Goal: Task Accomplishment & Management: Complete application form

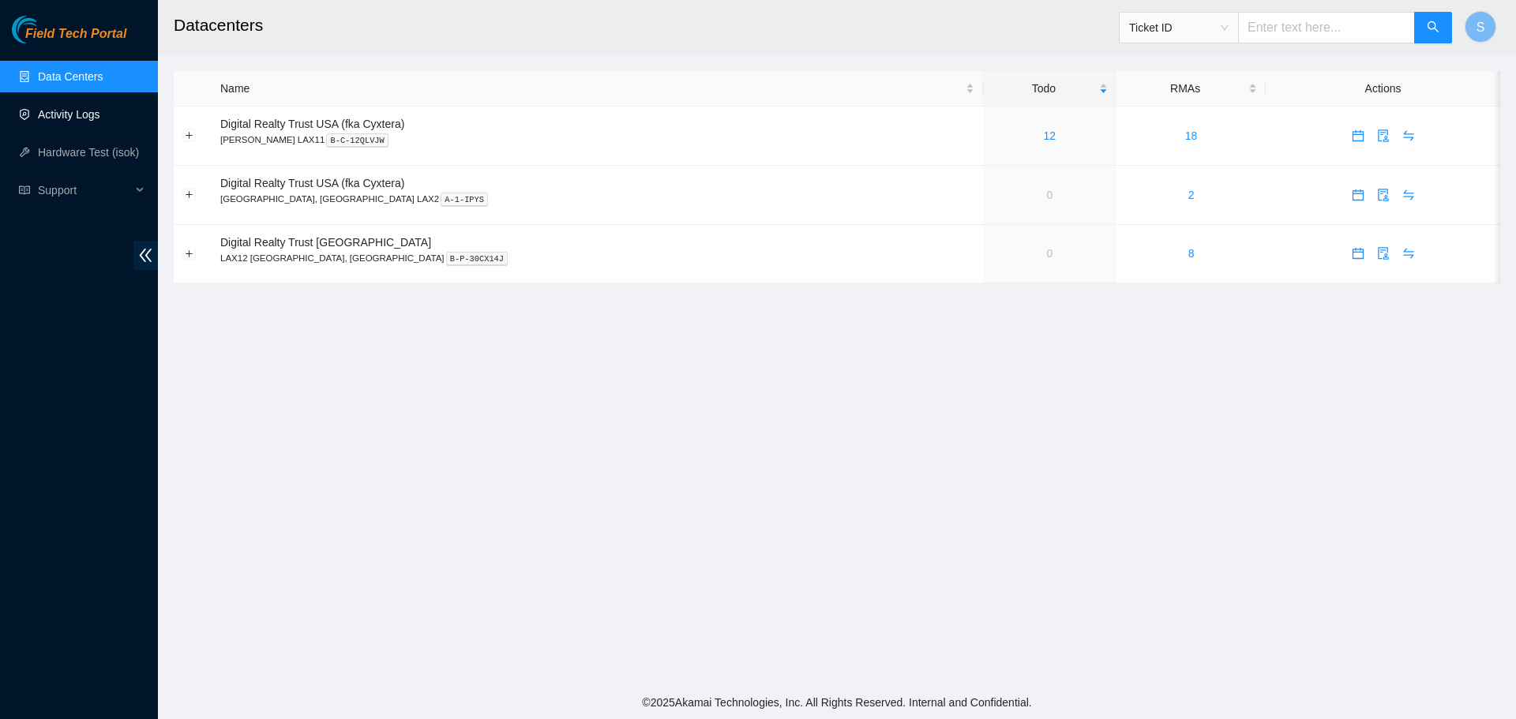
click at [58, 111] on link "Activity Logs" at bounding box center [69, 114] width 62 height 13
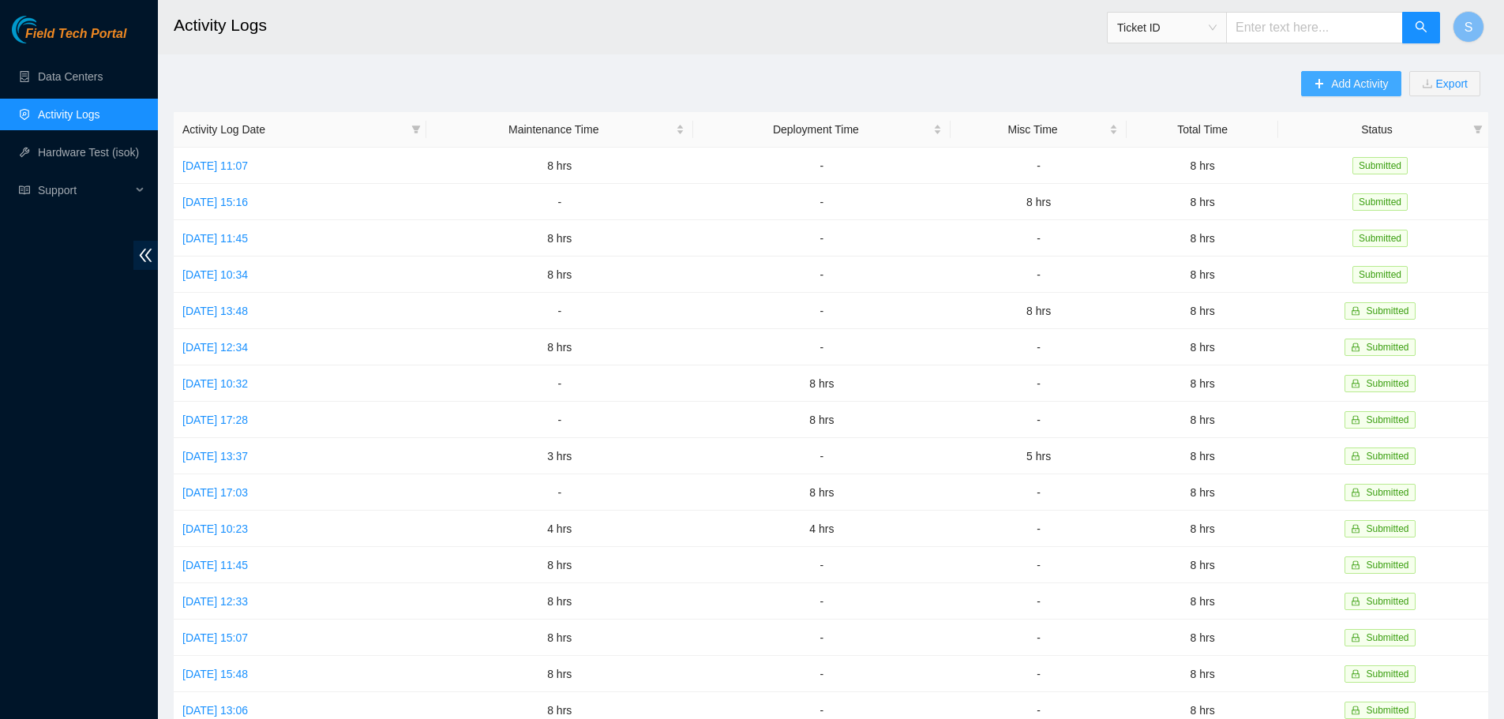
click at [1346, 86] on span "Add Activity" at bounding box center [1359, 83] width 57 height 17
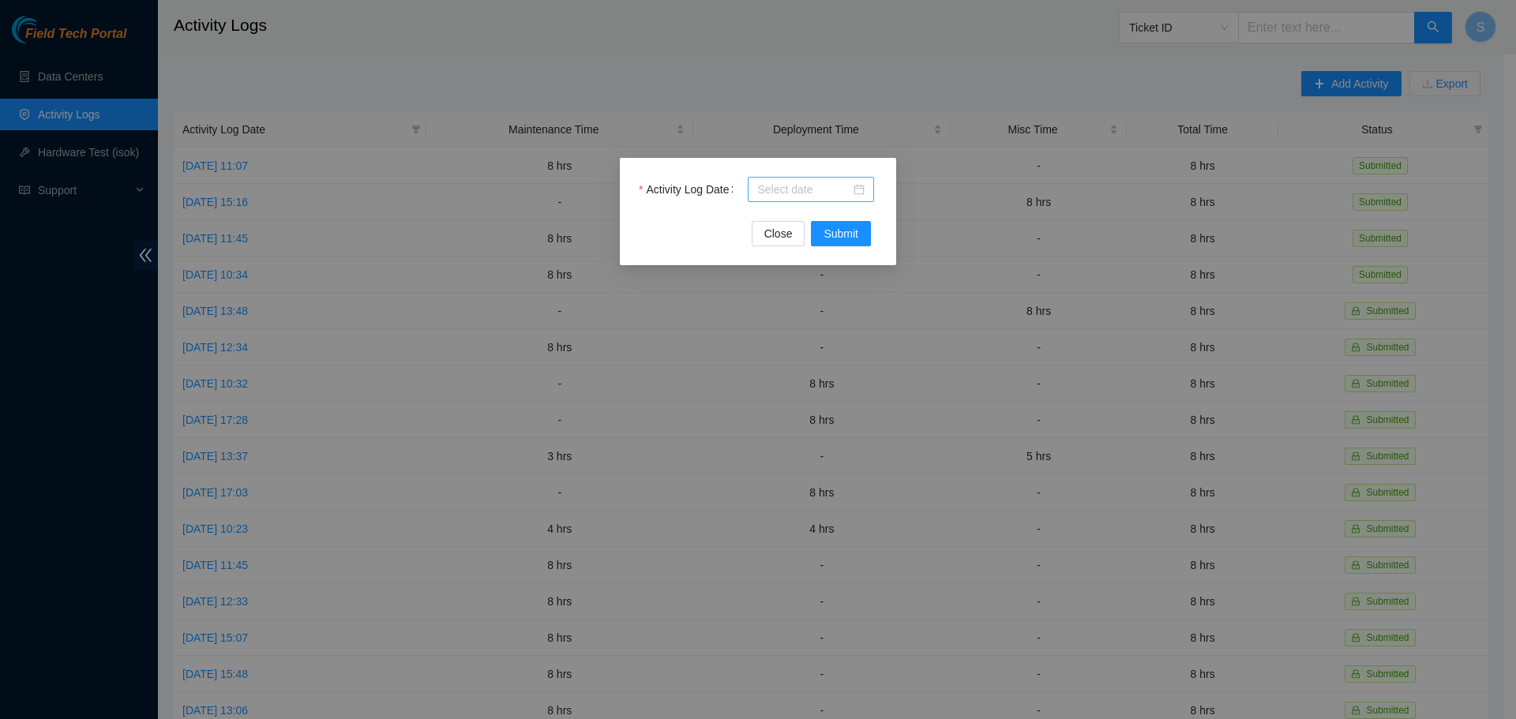
click at [790, 196] on input "Activity Log Date" at bounding box center [803, 189] width 93 height 17
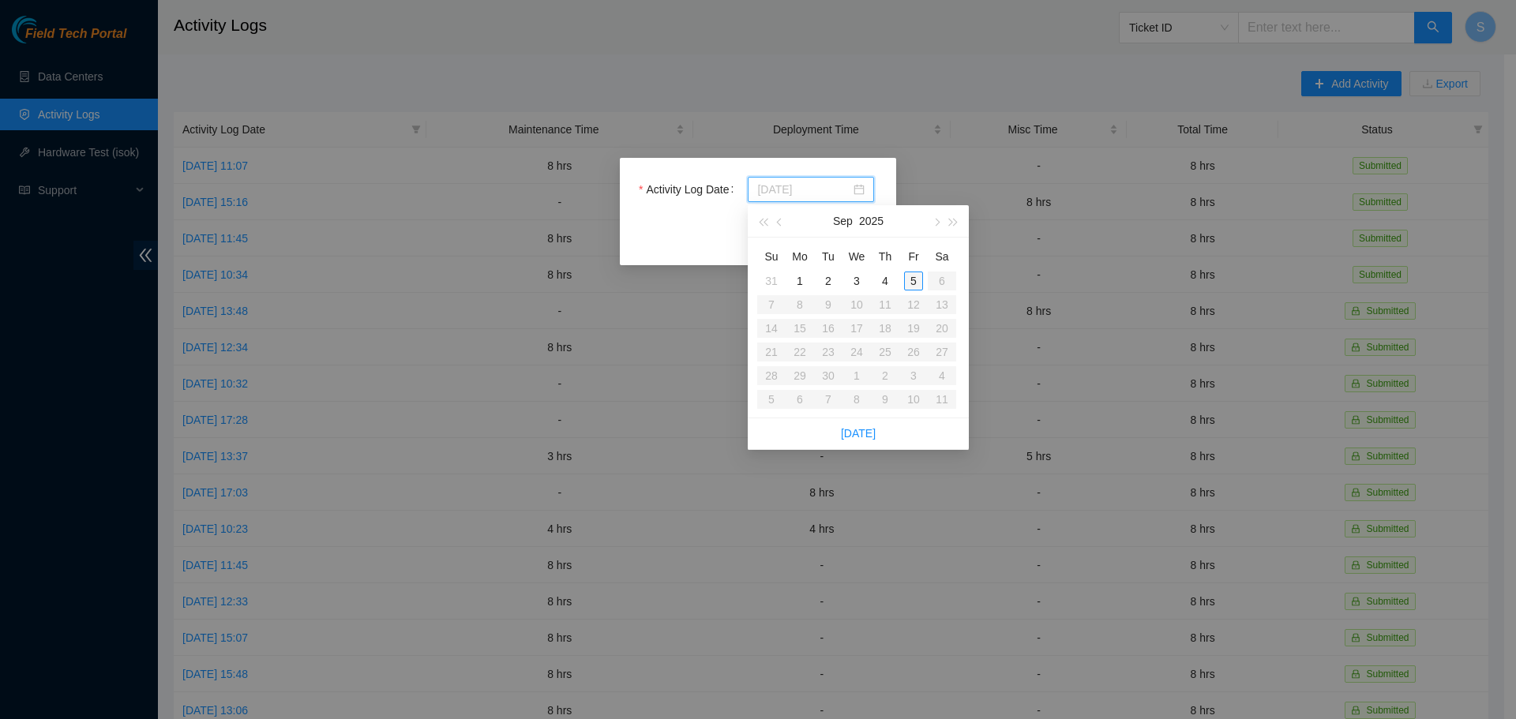
type input "2025-09-05"
click at [911, 280] on div "5" at bounding box center [913, 281] width 19 height 19
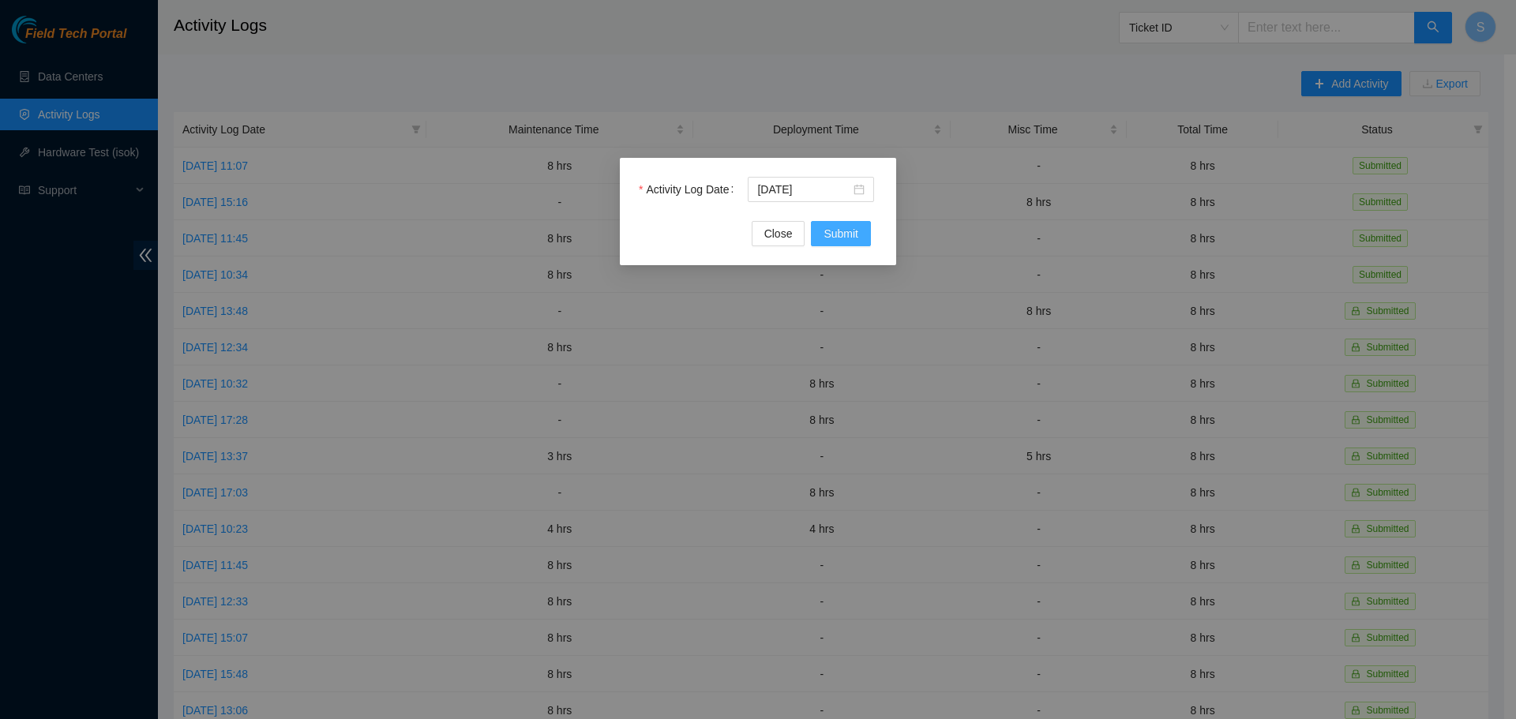
click at [858, 237] on button "Submit" at bounding box center [841, 233] width 60 height 25
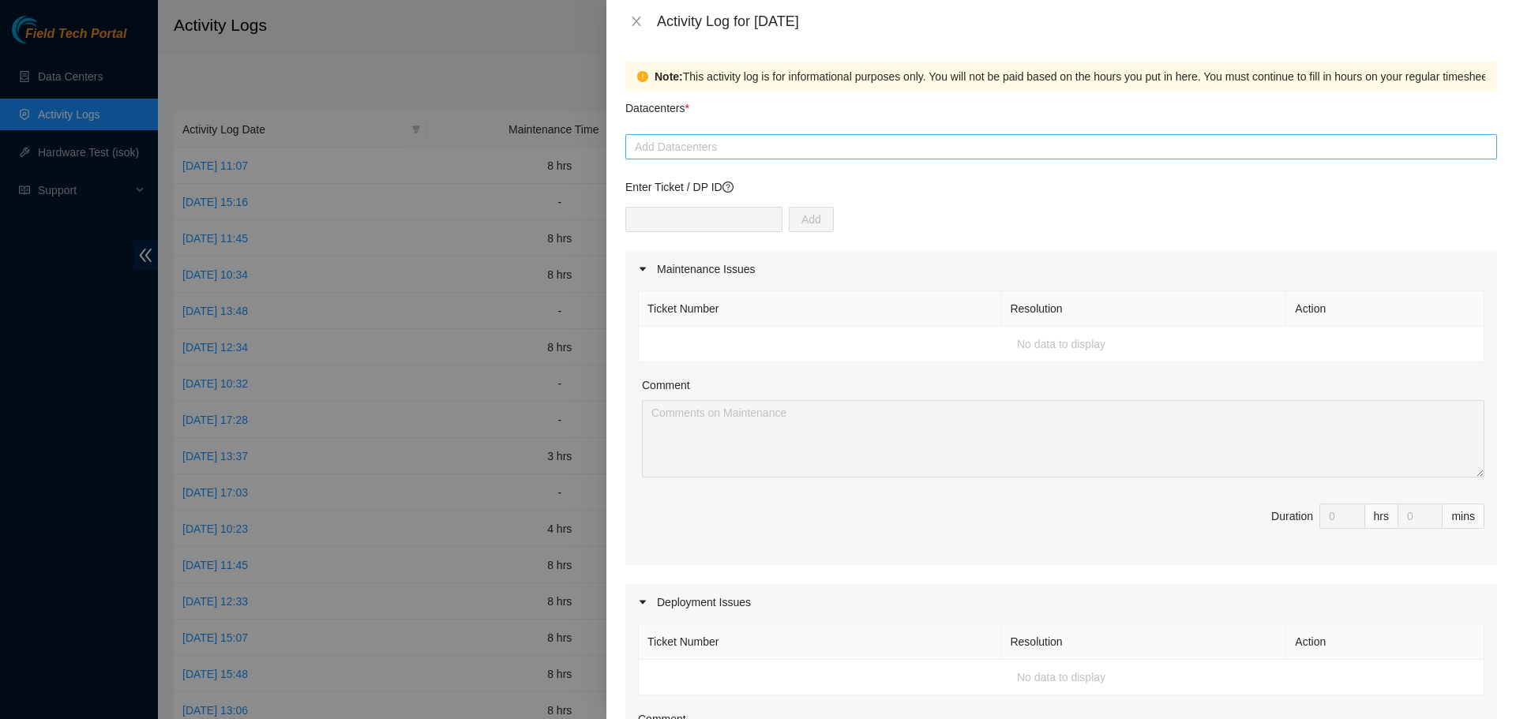
click at [826, 137] on div "Add Datacenters" at bounding box center [1061, 146] width 872 height 25
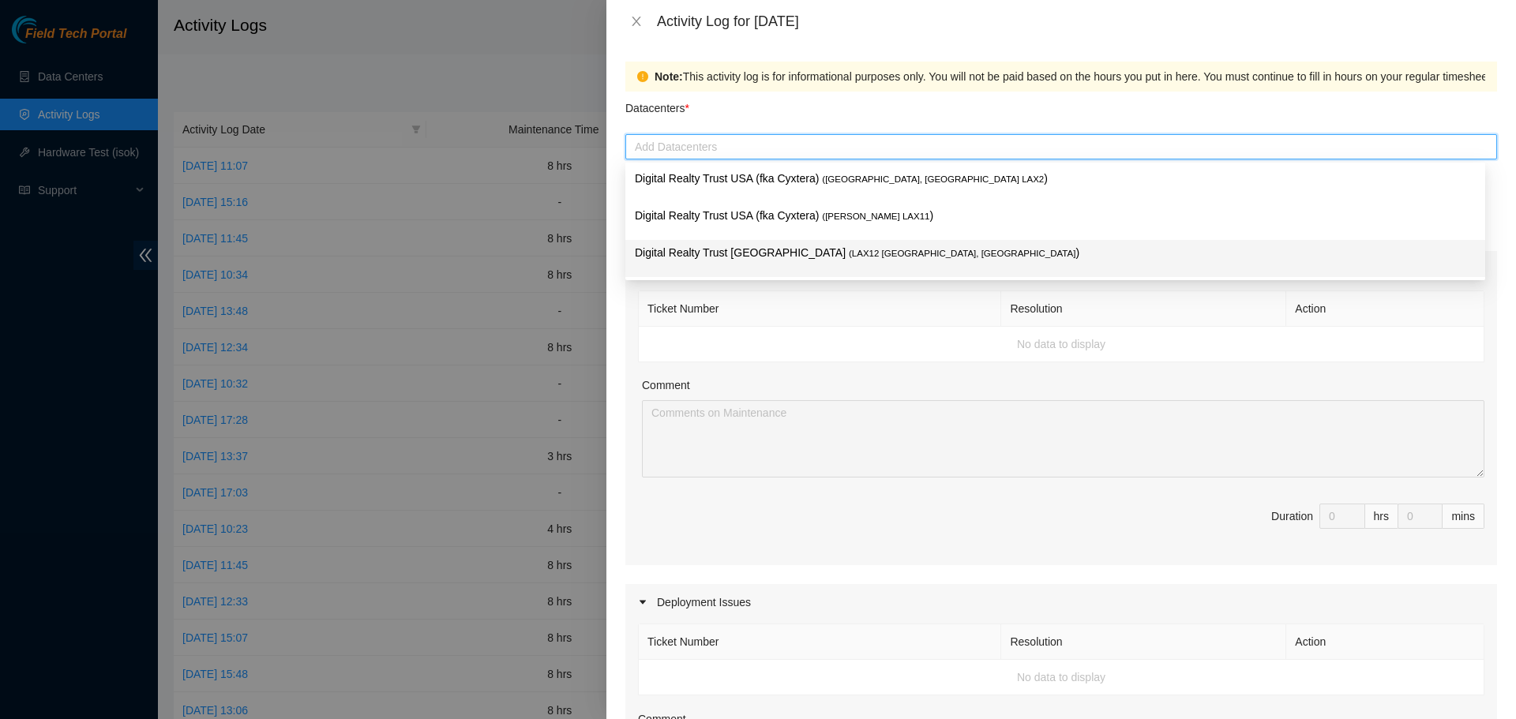
click at [854, 254] on p "Digital Realty Trust USA ( LAX12 El Segundo, CA )" at bounding box center [1055, 253] width 841 height 18
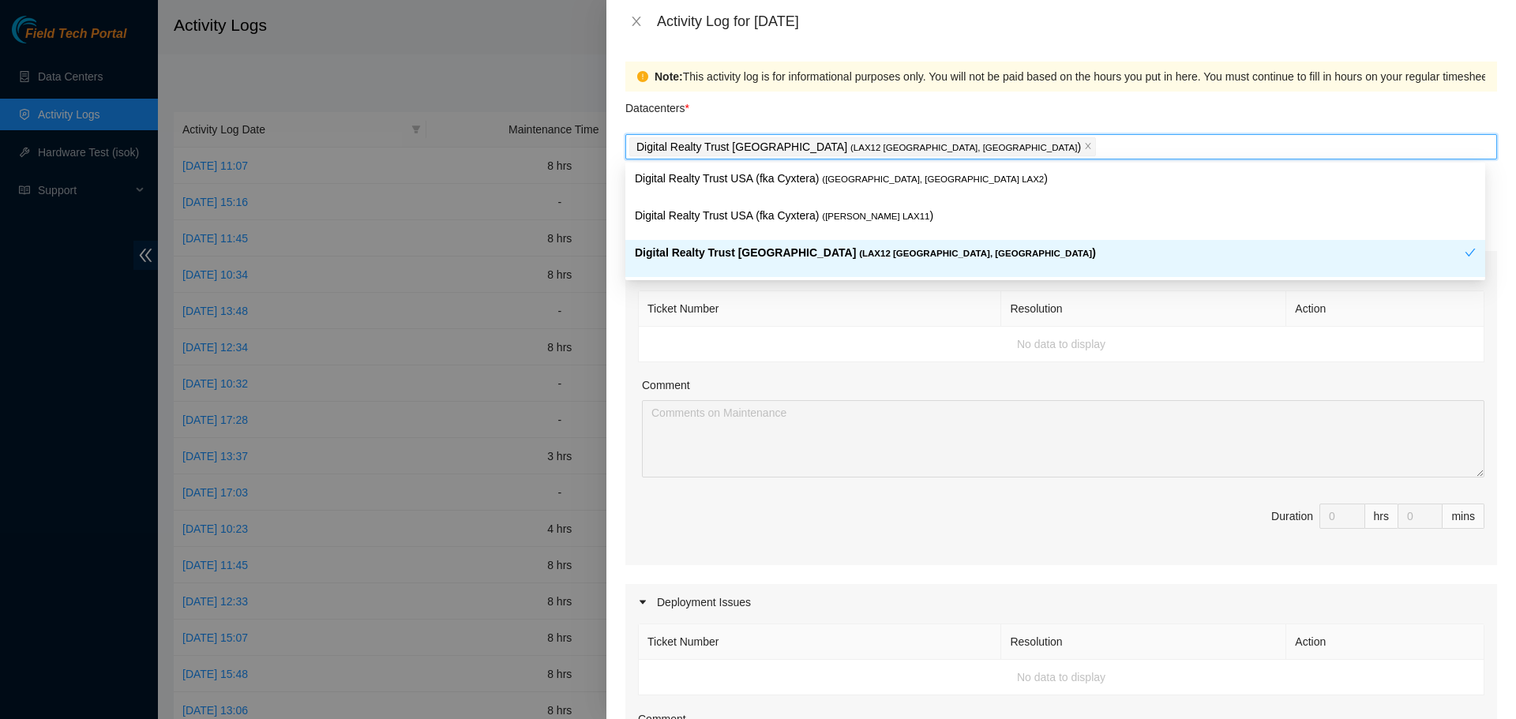
click at [878, 259] on p "Digital Realty Trust USA ( LAX12 El Segundo, CA )" at bounding box center [1050, 253] width 830 height 18
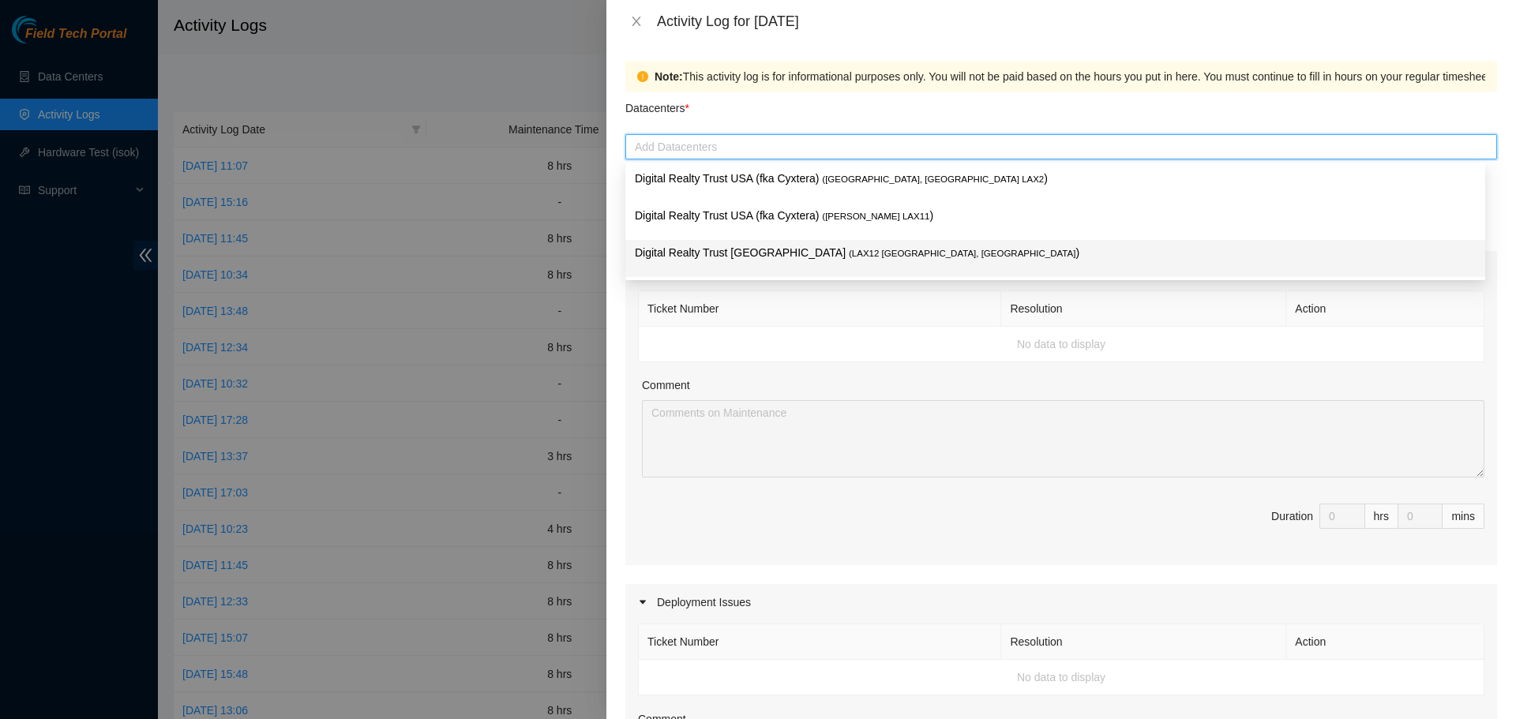
click at [868, 259] on p "Digital Realty Trust USA ( LAX12 El Segundo, CA )" at bounding box center [1055, 253] width 841 height 18
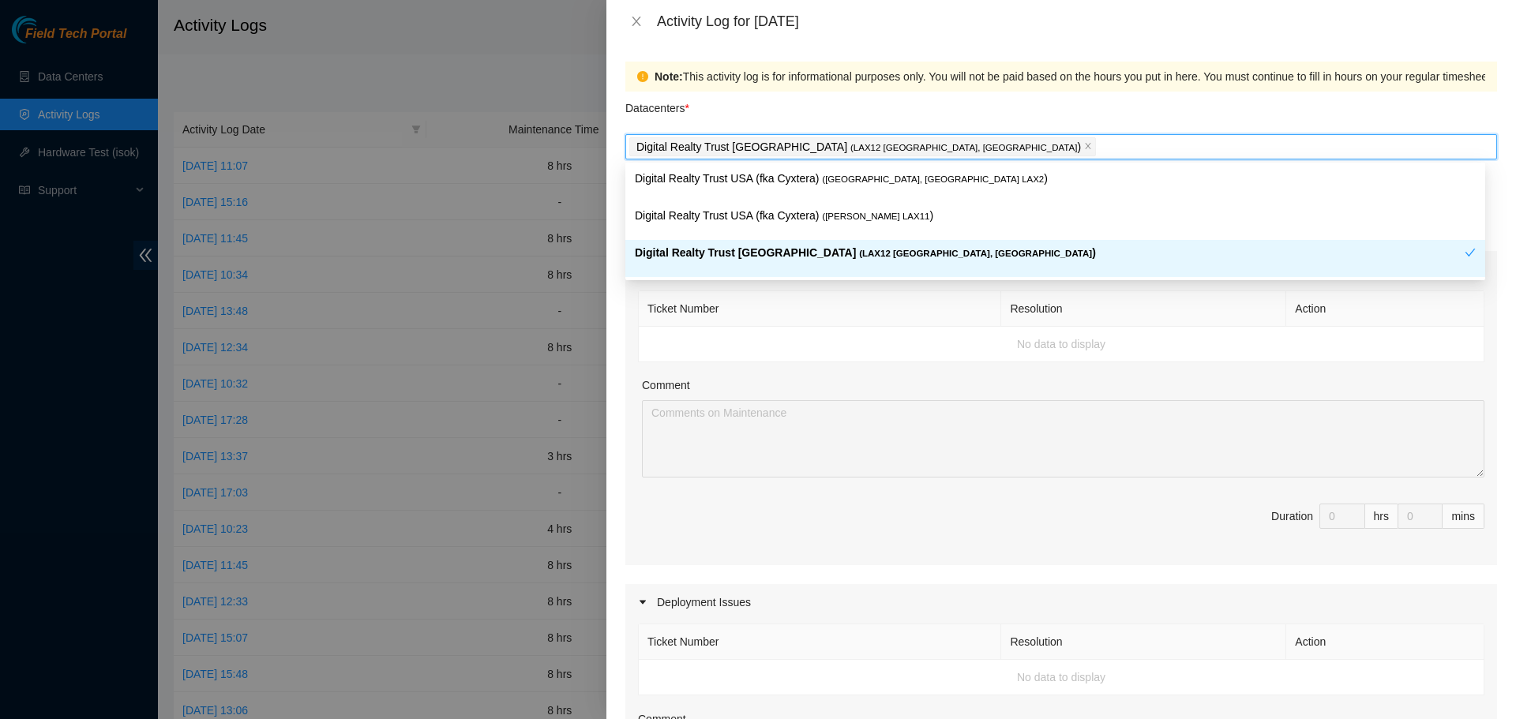
click at [923, 378] on div "Comment" at bounding box center [1063, 389] width 843 height 24
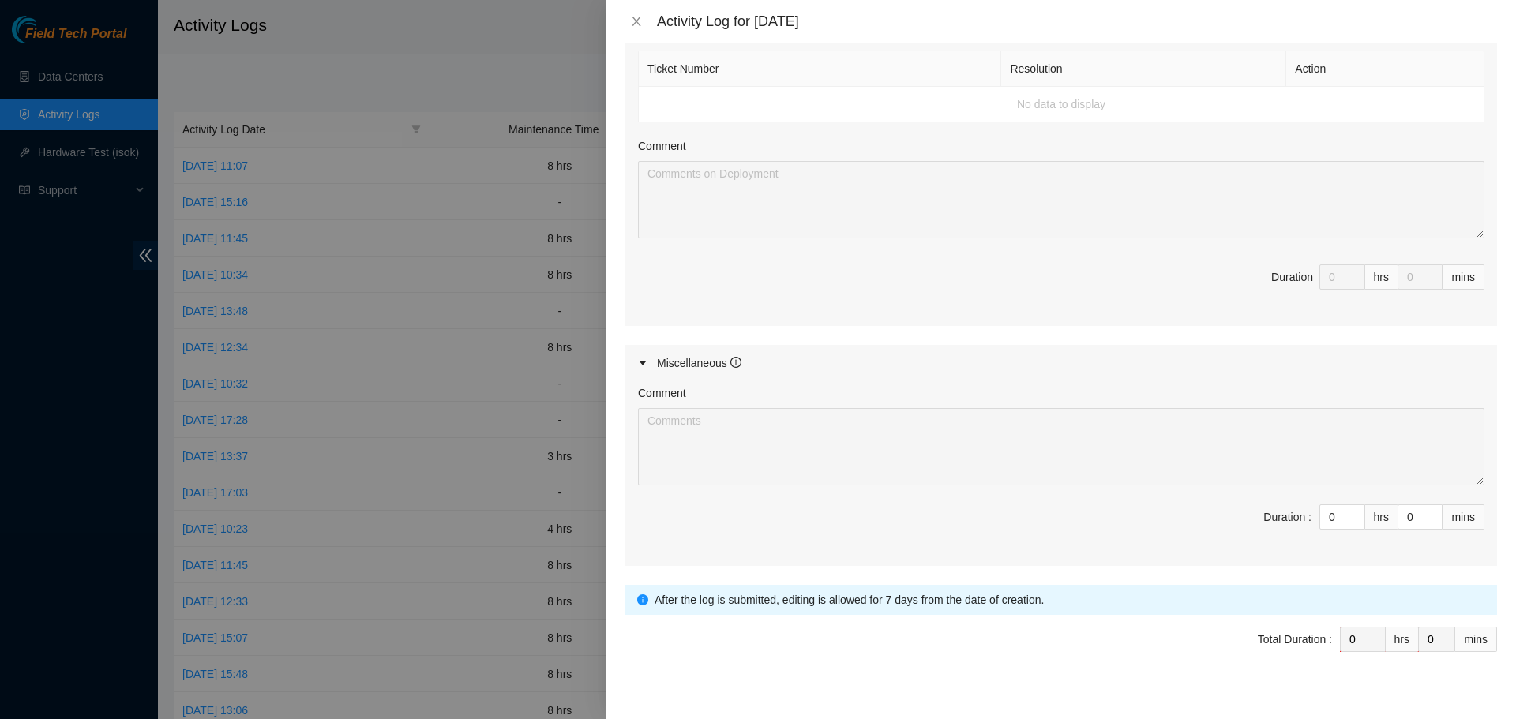
scroll to position [593, 0]
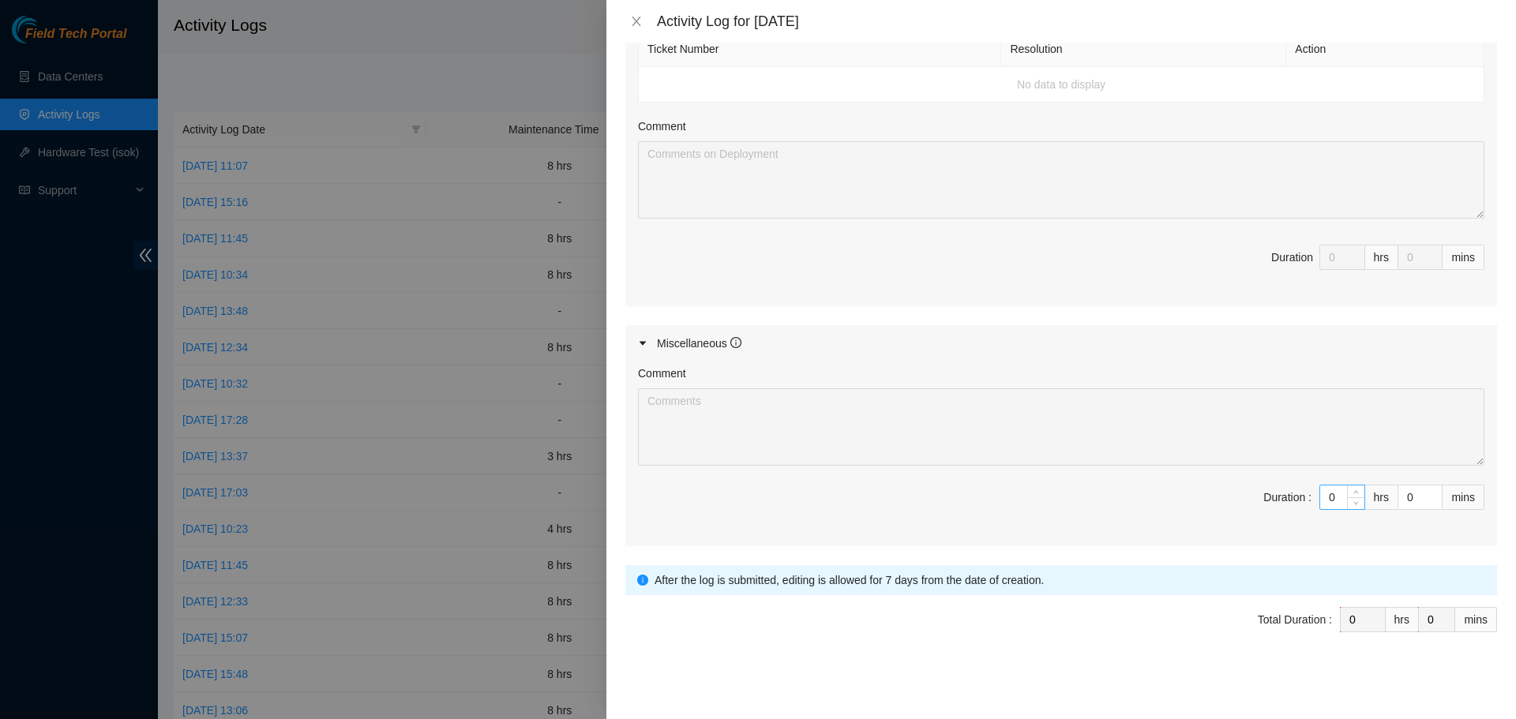
click at [1320, 497] on input "0" at bounding box center [1342, 498] width 44 height 24
click at [1324, 498] on input "0" at bounding box center [1342, 498] width 44 height 24
type input "8"
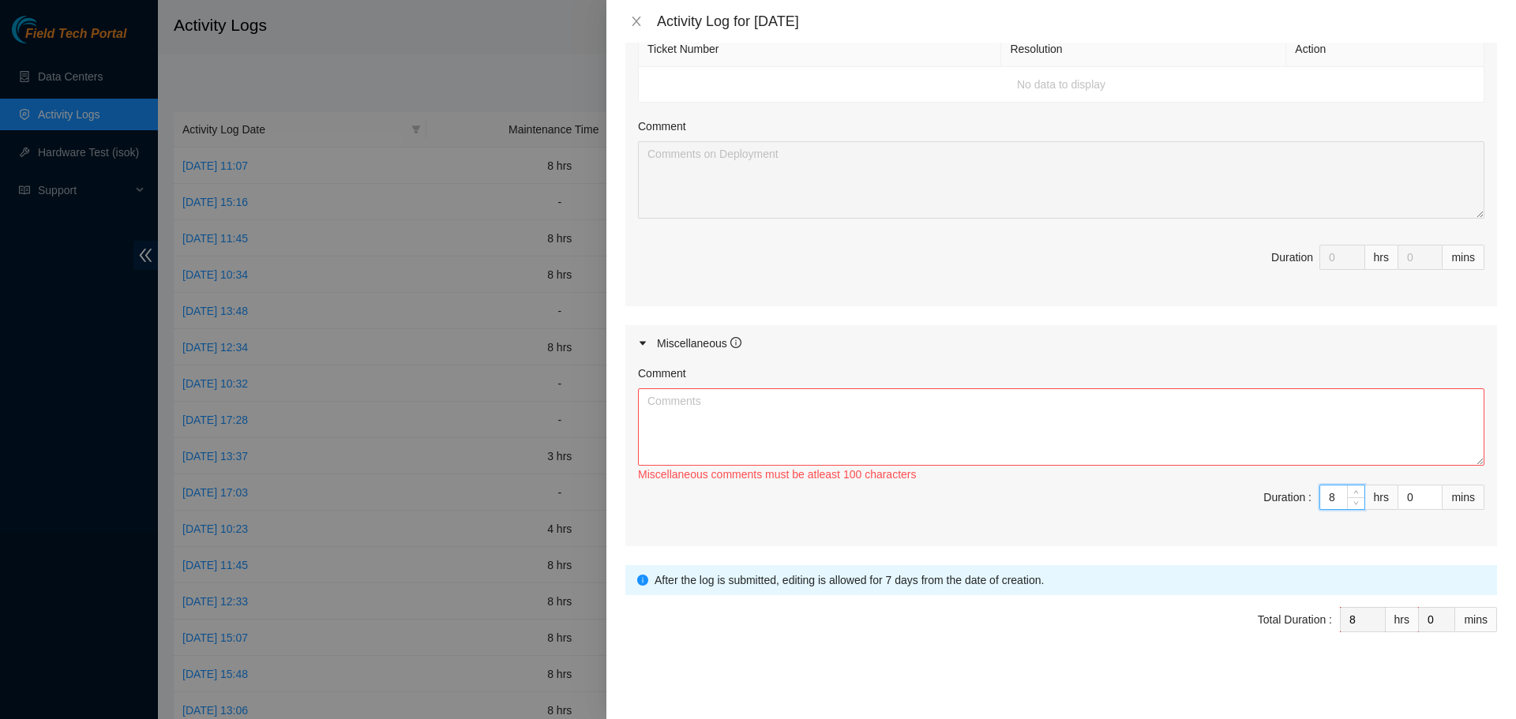
type input "8"
click at [1267, 431] on textarea "Comment" at bounding box center [1061, 427] width 847 height 77
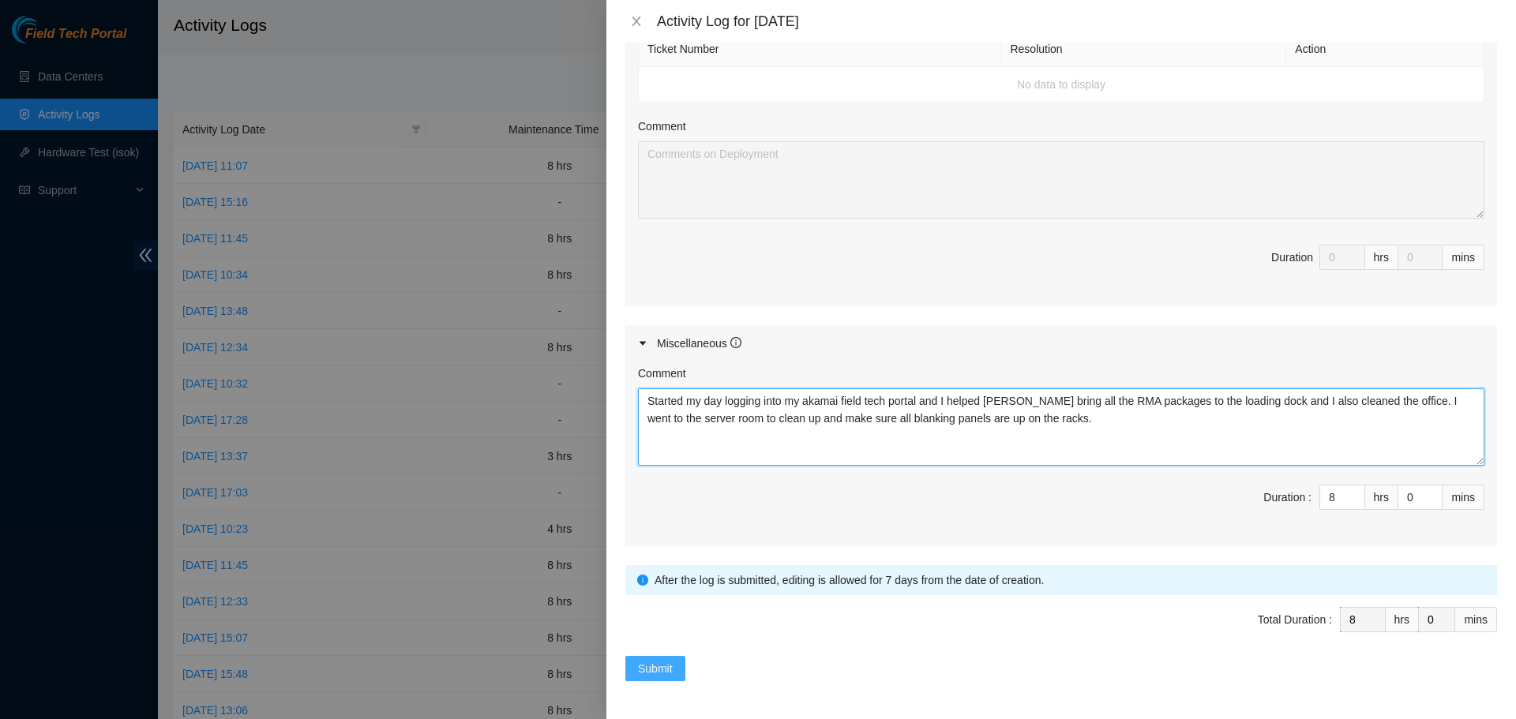
type textarea "Started my day logging into my akamai field tech portal and I helped Rob bring …"
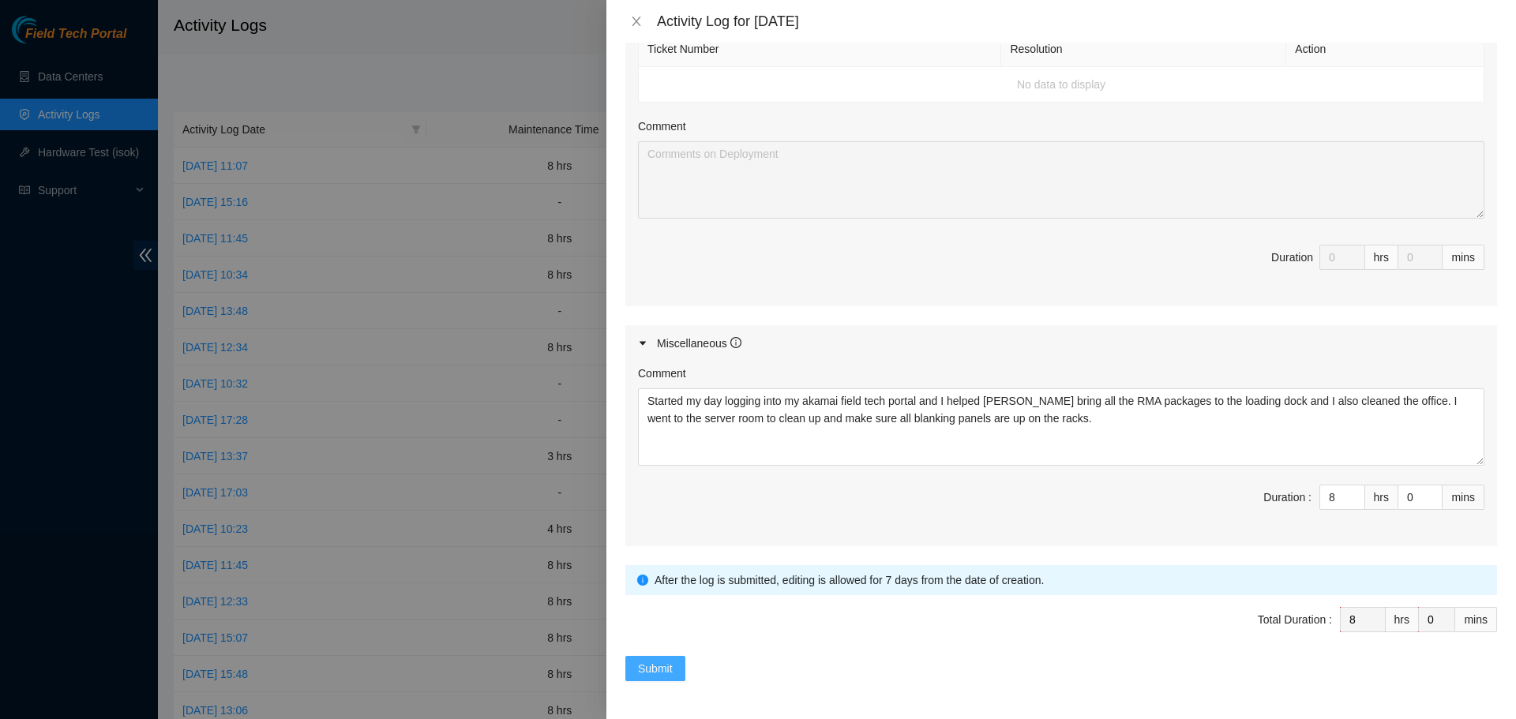
click at [660, 680] on button "Submit" at bounding box center [655, 668] width 60 height 25
